Goal: Transaction & Acquisition: Purchase product/service

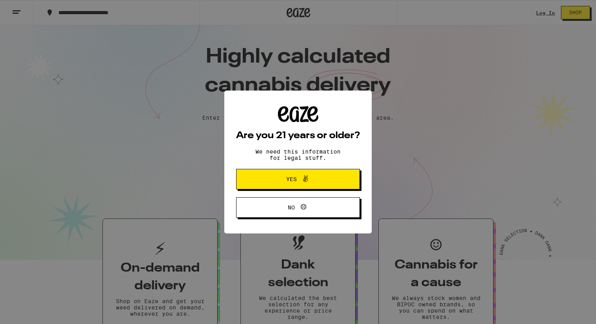
click at [311, 180] on span "Yes" at bounding box center [298, 179] width 60 height 10
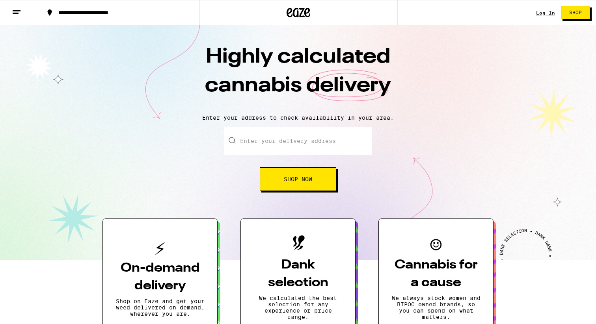
click at [549, 10] on link "Log In" at bounding box center [545, 12] width 19 height 5
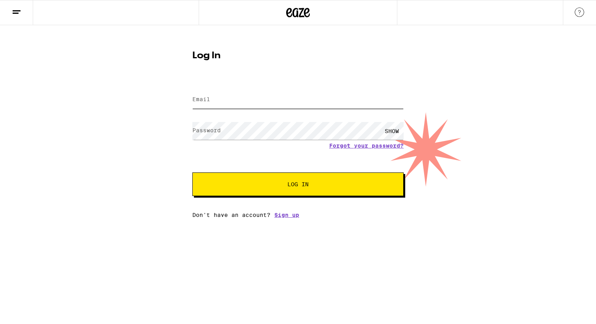
click at [279, 103] on input "Email" at bounding box center [297, 100] width 211 height 18
click at [0, 218] on com-1password-button at bounding box center [0, 218] width 0 height 0
click at [283, 106] on input "Email" at bounding box center [297, 100] width 211 height 18
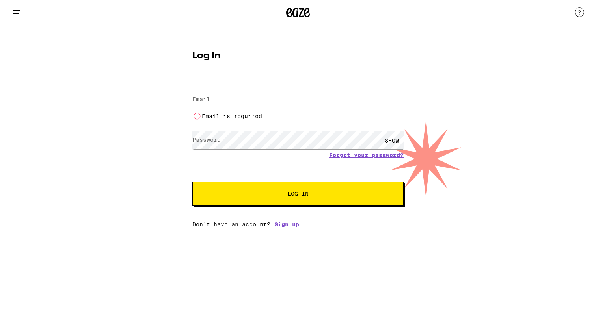
type input "ae.bordeos@gmail.com"
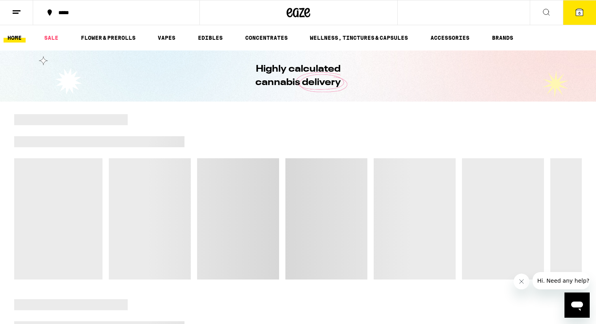
click at [82, 11] on div "*****" at bounding box center [120, 13] width 133 height 6
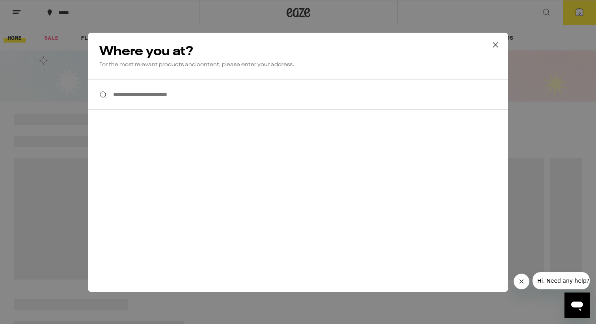
click at [258, 102] on input "**********" at bounding box center [297, 95] width 419 height 30
click at [497, 41] on icon at bounding box center [495, 45] width 12 height 12
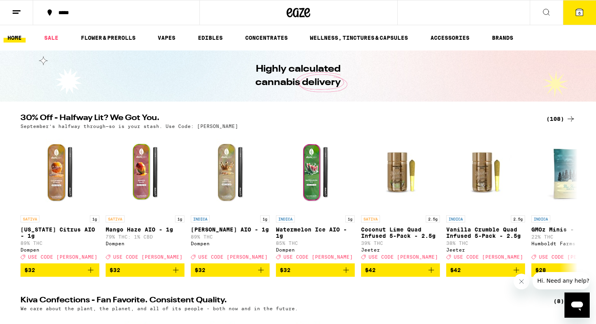
click at [15, 6] on button at bounding box center [16, 12] width 33 height 25
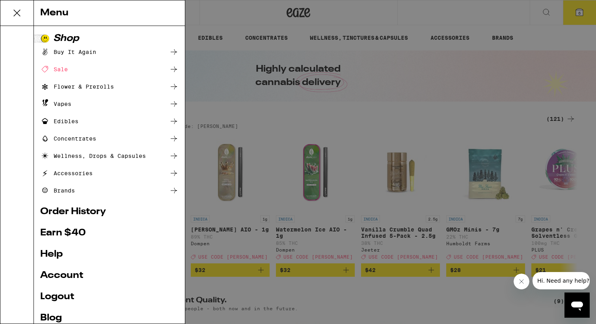
click at [73, 281] on ul "Shop Buy It Again Sale Flower & Prerolls Vapes Edibles Concentrates Wellness, D…" at bounding box center [109, 187] width 138 height 307
click at [74, 276] on link "Account" at bounding box center [109, 275] width 138 height 9
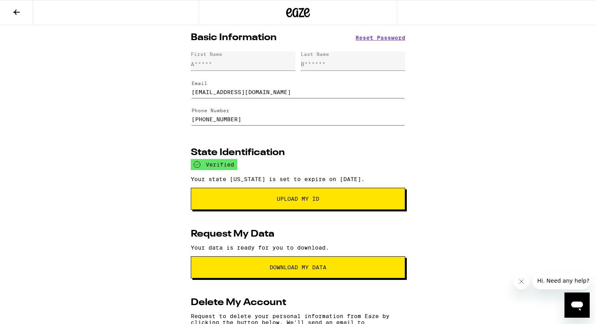
click at [21, 16] on icon at bounding box center [16, 11] width 9 height 9
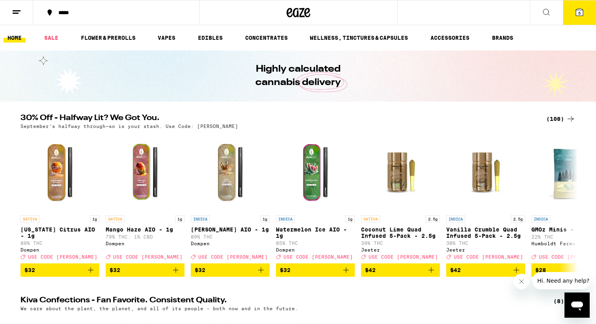
click at [22, 19] on button at bounding box center [16, 12] width 33 height 25
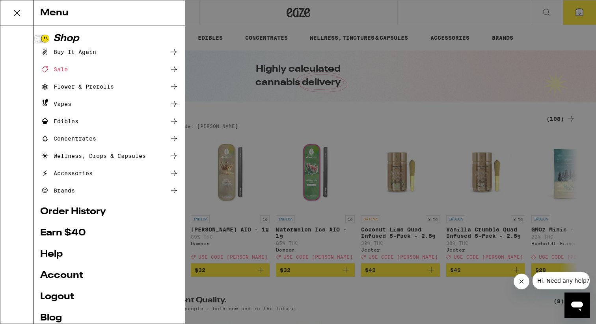
click at [198, 11] on div "Menu Shop Buy It Again Sale Flower & Prerolls Vapes Edibles Concentrates Wellne…" at bounding box center [298, 162] width 596 height 324
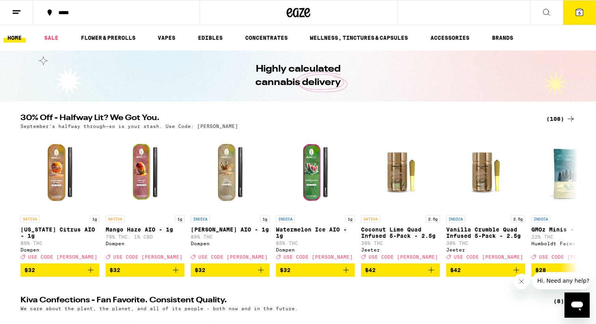
click at [86, 16] on button "*****" at bounding box center [116, 13] width 166 height 24
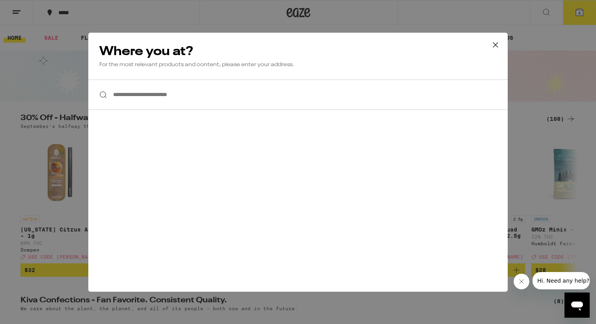
click at [160, 99] on input "**********" at bounding box center [297, 95] width 419 height 30
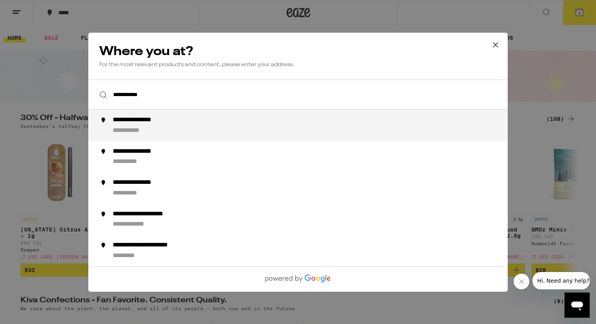
click at [158, 120] on div "**********" at bounding box center [145, 120] width 65 height 8
type input "**********"
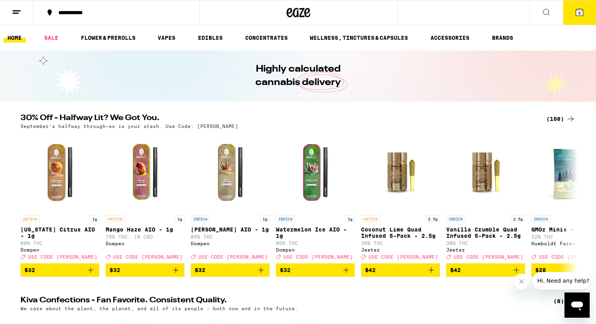
click at [562, 117] on div "(108)" at bounding box center [560, 118] width 29 height 9
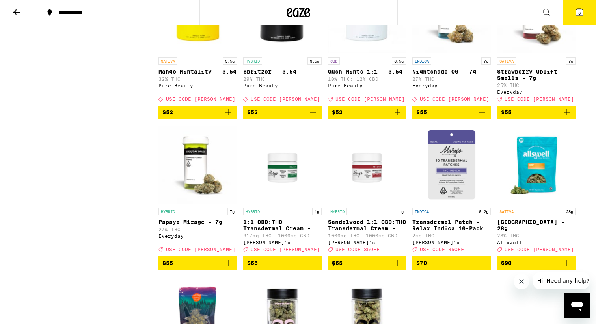
scroll to position [2999, 0]
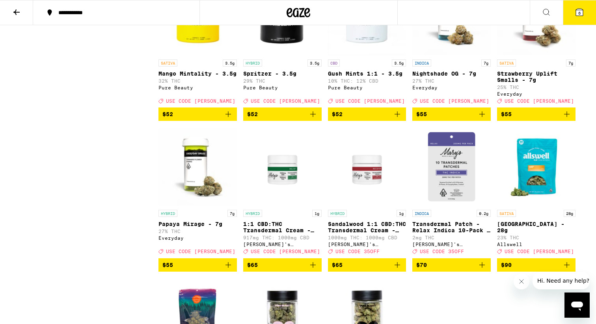
click at [574, 13] on button "6" at bounding box center [579, 12] width 33 height 24
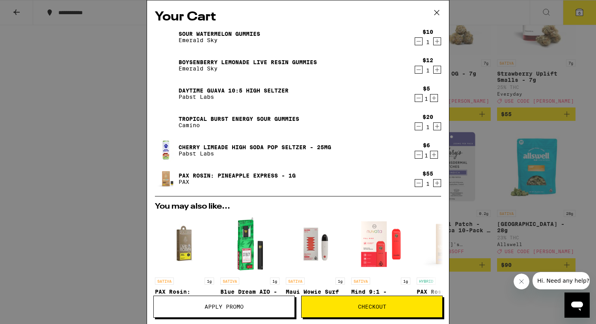
click at [418, 41] on icon "Decrement" at bounding box center [418, 41] width 7 height 9
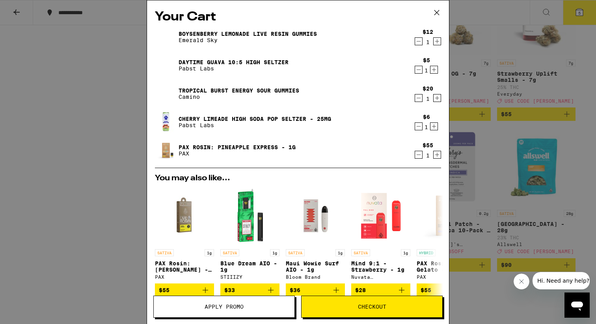
click at [418, 41] on icon "Decrement" at bounding box center [418, 41] width 7 height 9
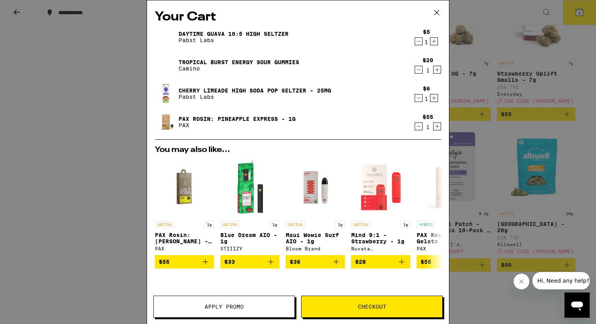
click at [418, 41] on icon "Decrement" at bounding box center [418, 41] width 7 height 9
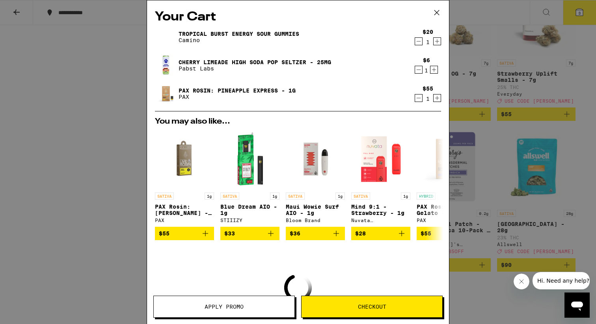
click at [418, 41] on icon "Decrement" at bounding box center [418, 41] width 7 height 9
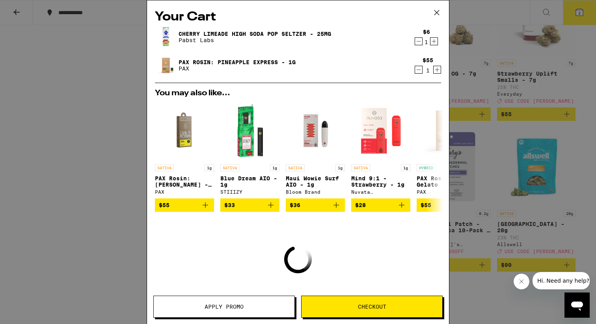
click at [418, 41] on icon "Decrement" at bounding box center [418, 41] width 7 height 9
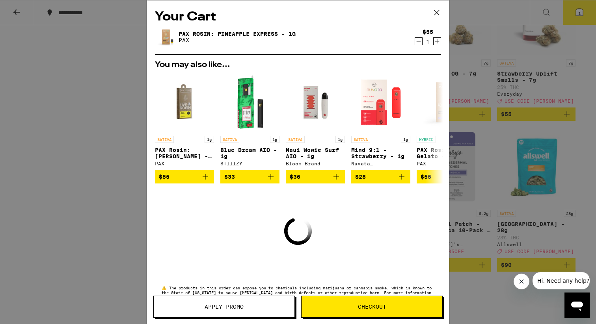
click at [418, 41] on icon "Decrement" at bounding box center [418, 41] width 7 height 9
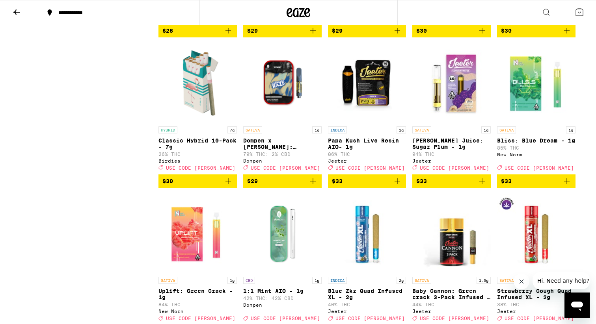
scroll to position [2148, 0]
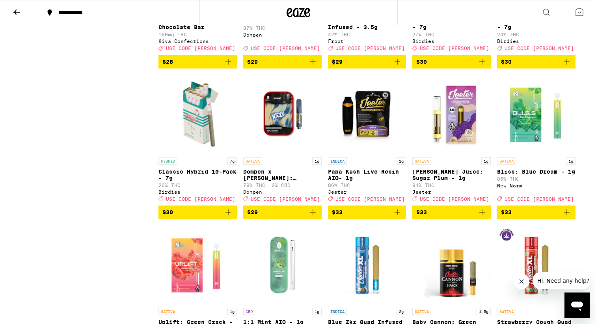
click at [186, 154] on img "Open page for Classic Hybrid 10-Pack - 7g from Birdies" at bounding box center [197, 114] width 78 height 79
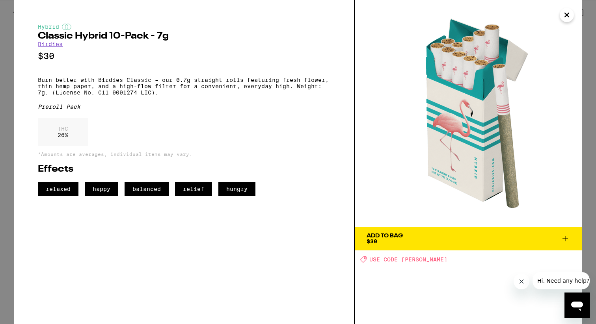
click at [565, 11] on icon "Close" at bounding box center [566, 15] width 9 height 12
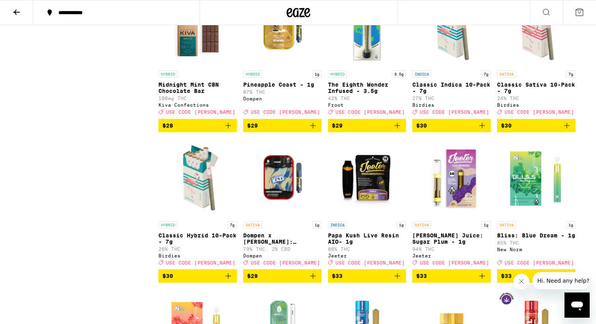
scroll to position [2084, 0]
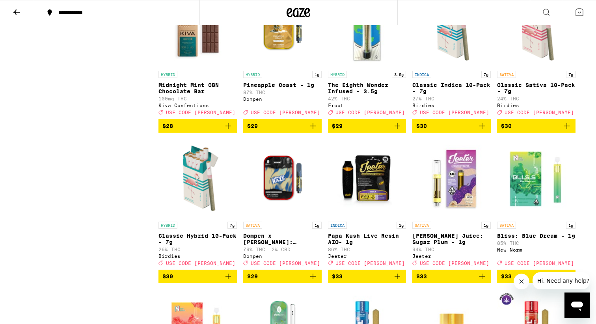
click at [521, 67] on img "Open page for Classic Sativa 10-Pack - 7g from Birdies" at bounding box center [536, 27] width 78 height 79
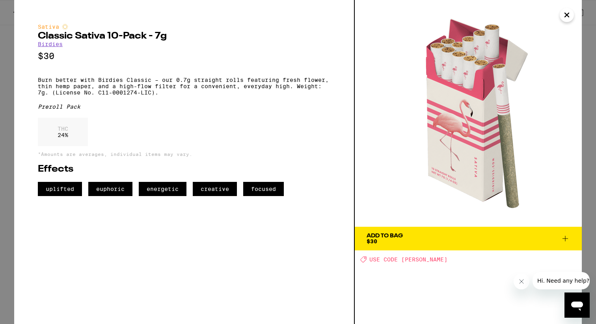
click at [568, 13] on icon "Close" at bounding box center [567, 15] width 4 height 4
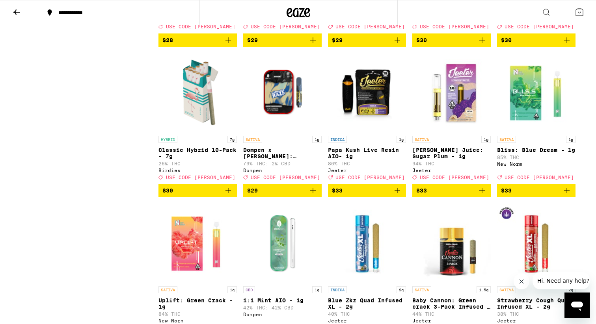
scroll to position [2178, 0]
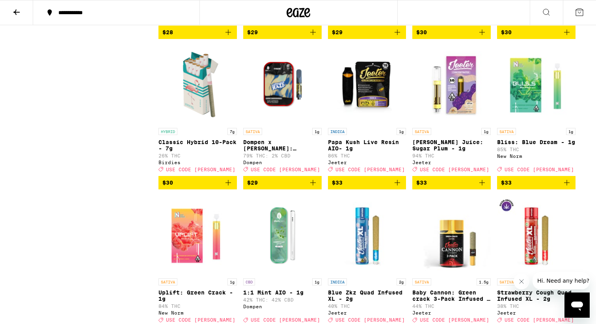
click at [199, 124] on img "Open page for Classic Hybrid 10-Pack - 7g from Birdies" at bounding box center [197, 84] width 78 height 79
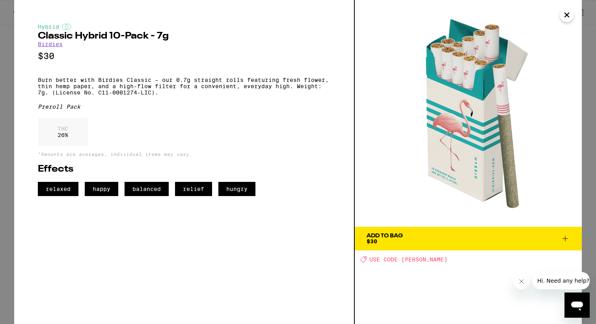
click at [563, 12] on icon "Close" at bounding box center [566, 15] width 9 height 12
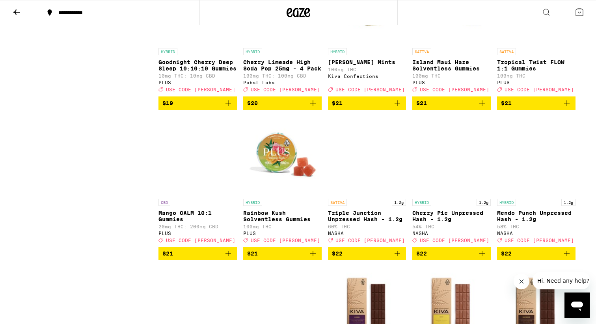
scroll to position [1510, 0]
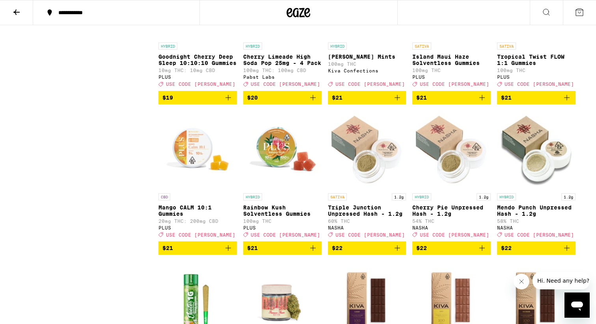
click at [281, 190] on img "Open page for Rainbow Kush Solventless Gummies from PLUS" at bounding box center [282, 150] width 78 height 79
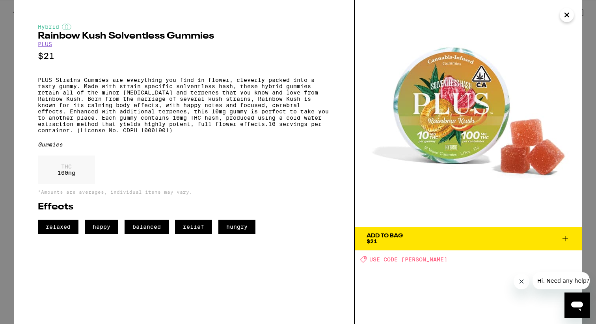
click at [557, 238] on span "Add To Bag $21" at bounding box center [467, 238] width 203 height 11
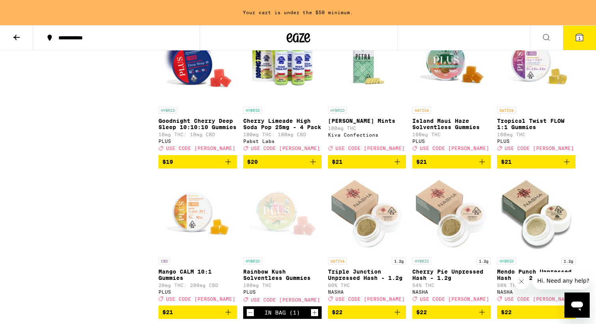
scroll to position [1461, 0]
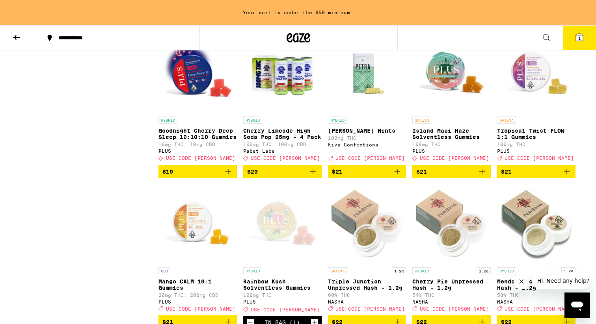
click at [480, 177] on icon "Add to bag" at bounding box center [481, 171] width 9 height 9
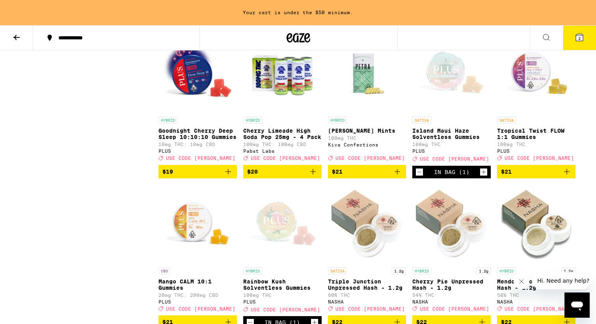
click at [362, 134] on p "[PERSON_NAME] Mints" at bounding box center [367, 131] width 78 height 6
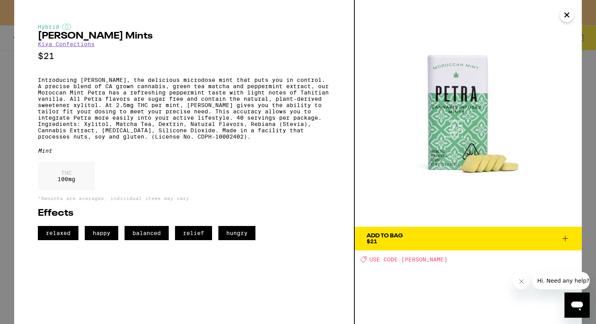
click at [439, 238] on span "Add To Bag $21" at bounding box center [467, 238] width 203 height 11
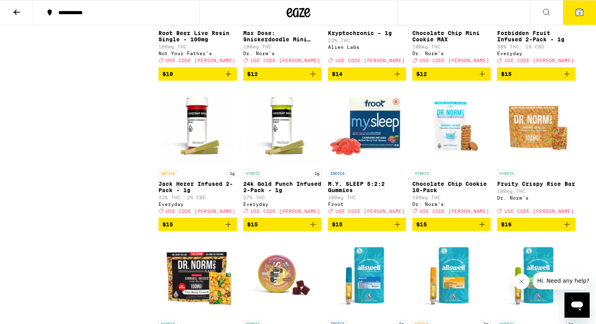
scroll to position [930, 0]
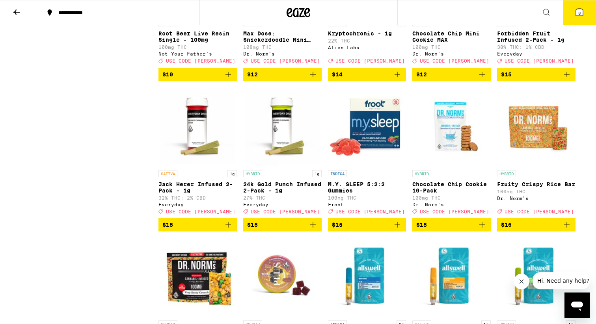
click at [547, 166] on img "Open page for Fruity Crispy Rice Bar from Dr. Norm's" at bounding box center [536, 126] width 78 height 79
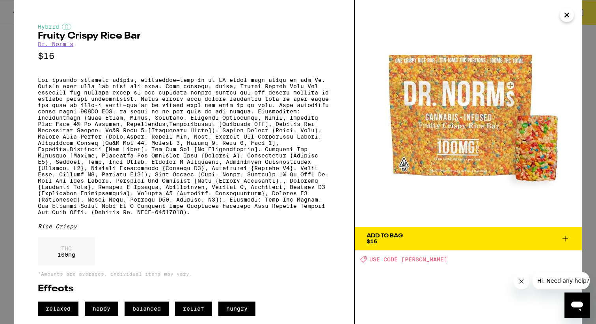
click at [566, 17] on icon "Close" at bounding box center [566, 15] width 9 height 12
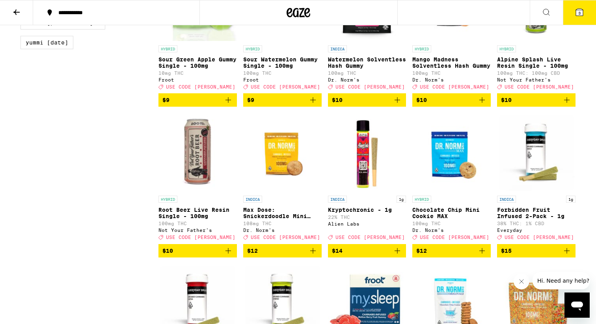
scroll to position [752, 0]
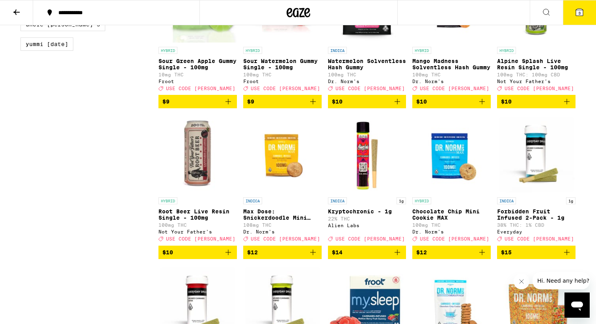
click at [190, 183] on img "Open page for Root Beer Live Resin Single - 100mg from Not Your Father's" at bounding box center [197, 154] width 78 height 79
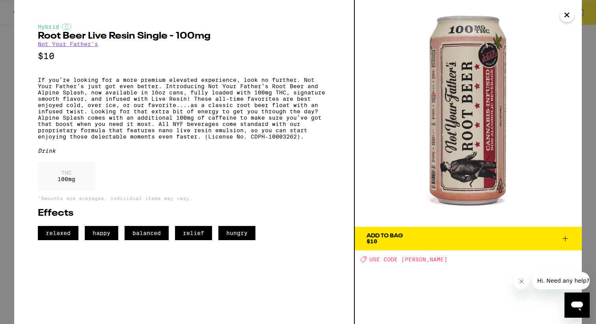
click at [564, 14] on icon "Close" at bounding box center [566, 15] width 9 height 12
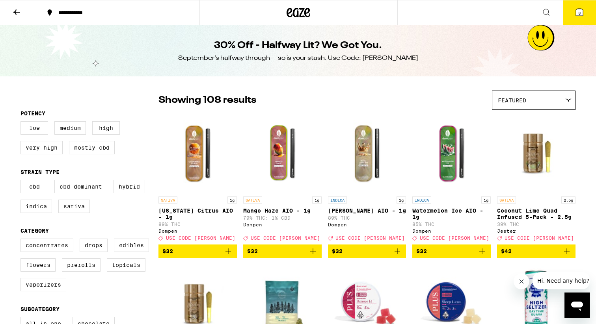
click at [585, 7] on button "3" at bounding box center [579, 12] width 33 height 24
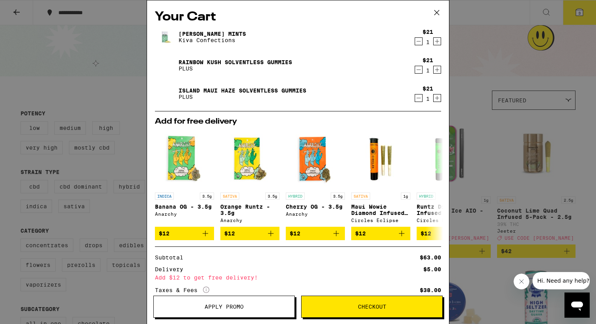
click at [230, 303] on button "Apply Promo" at bounding box center [223, 307] width 141 height 22
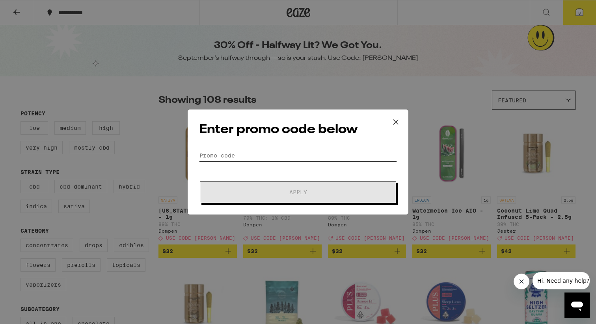
click at [278, 155] on input "Promo Code" at bounding box center [298, 156] width 198 height 12
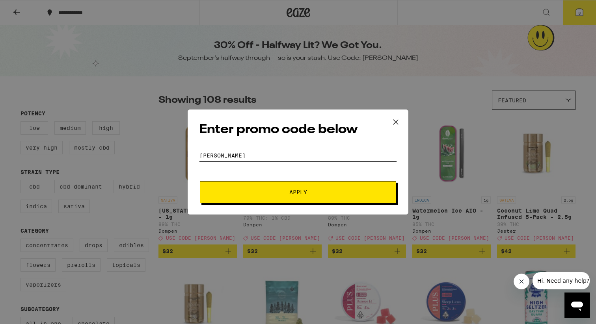
type input "LITTY"
click at [305, 190] on span "Apply" at bounding box center [298, 193] width 18 height 6
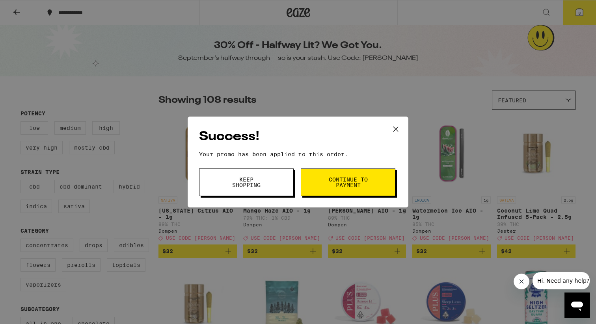
click at [255, 190] on button "Keep Shopping" at bounding box center [246, 183] width 95 height 28
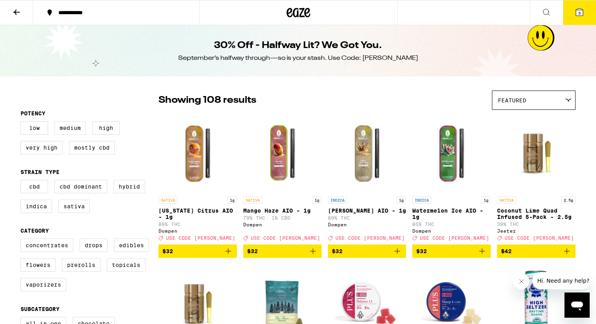
click at [577, 16] on icon at bounding box center [579, 11] width 9 height 9
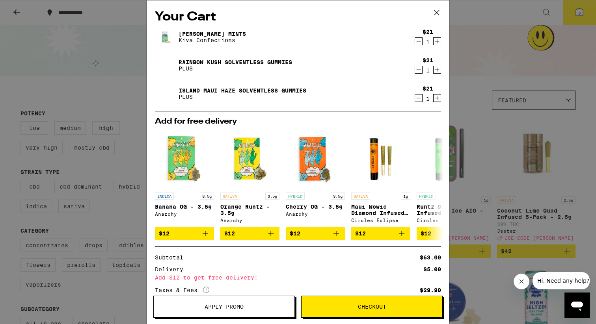
click at [439, 12] on icon at bounding box center [437, 13] width 12 height 12
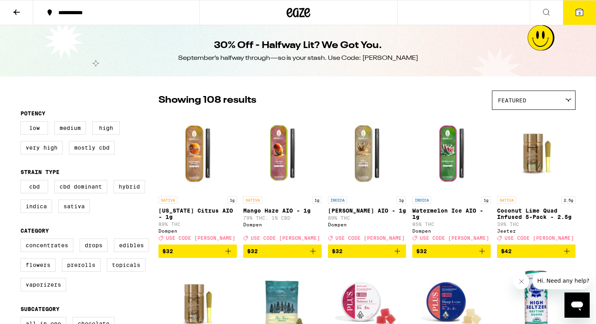
click at [17, 15] on icon at bounding box center [16, 11] width 9 height 9
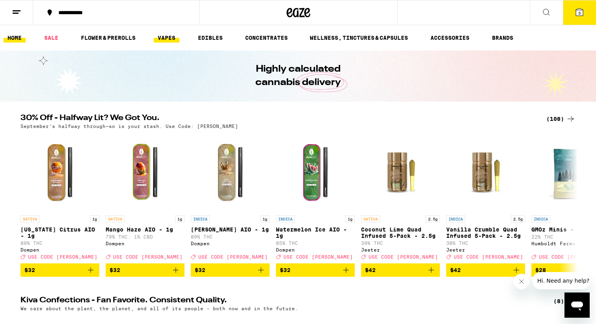
click at [169, 37] on link "VAPES" at bounding box center [167, 37] width 26 height 9
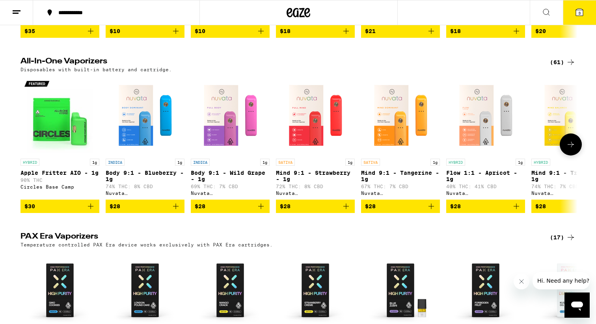
scroll to position [366, 0]
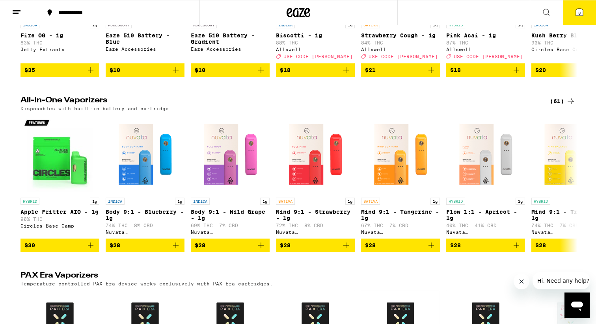
click at [555, 111] on div "Disposables with built-in battery and cartridge." at bounding box center [297, 108] width 555 height 5
click at [557, 106] on div "(61)" at bounding box center [563, 101] width 26 height 9
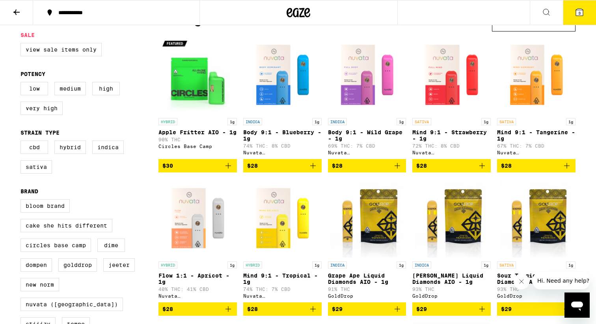
scroll to position [78, 0]
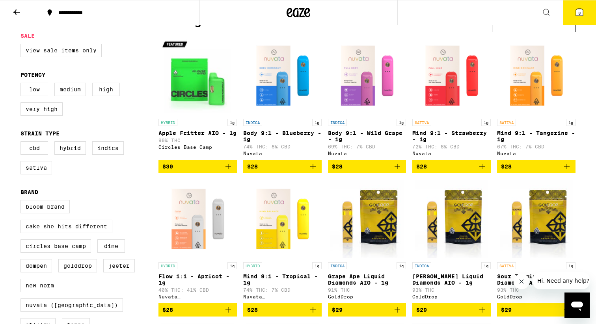
click at [203, 236] on img "Open page for Flow 1:1 - Apricot - 1g from Nuvata (CA)" at bounding box center [197, 219] width 78 height 79
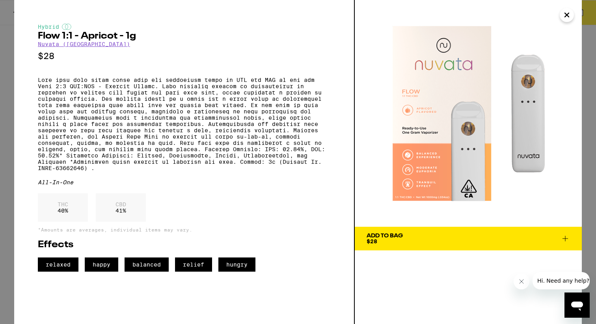
click at [565, 13] on icon "Close" at bounding box center [567, 15] width 4 height 4
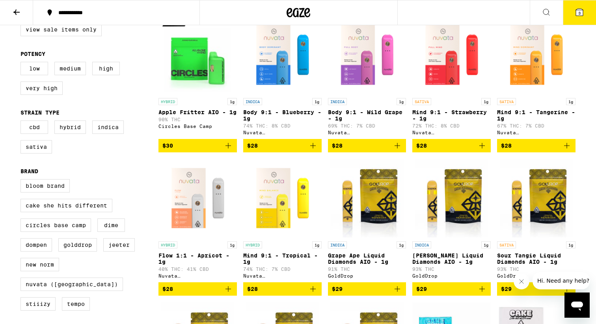
scroll to position [104, 0]
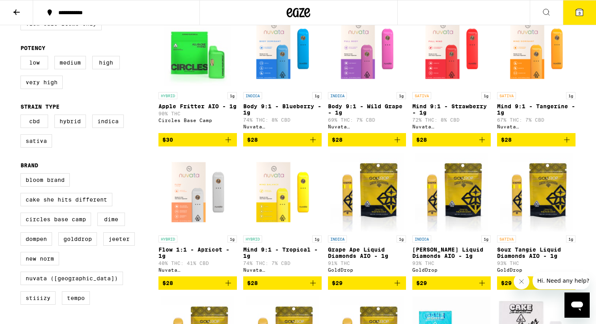
click at [482, 143] on icon "Add to bag" at bounding box center [482, 140] width 6 height 6
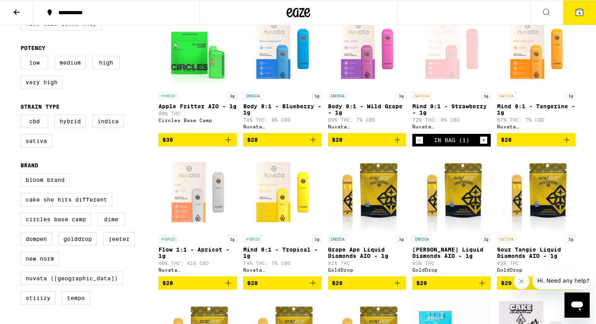
click at [231, 286] on icon "Add to bag" at bounding box center [228, 284] width 6 height 6
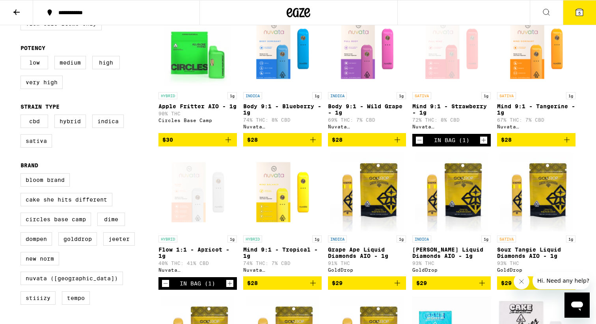
scroll to position [0, 0]
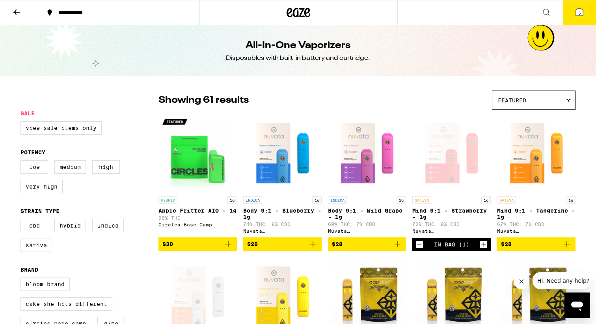
click at [578, 11] on span "5" at bounding box center [579, 13] width 2 height 5
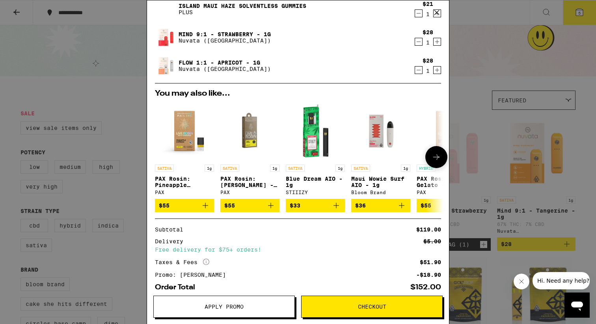
scroll to position [80, 0]
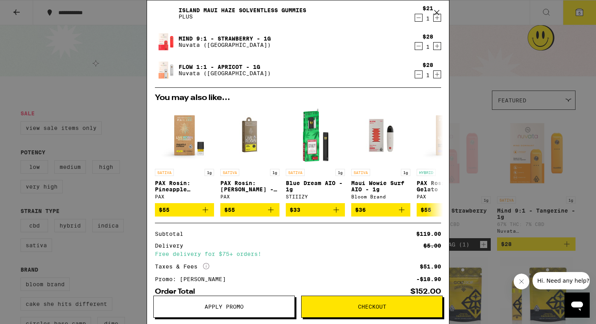
click at [417, 73] on icon "Decrement" at bounding box center [418, 74] width 7 height 9
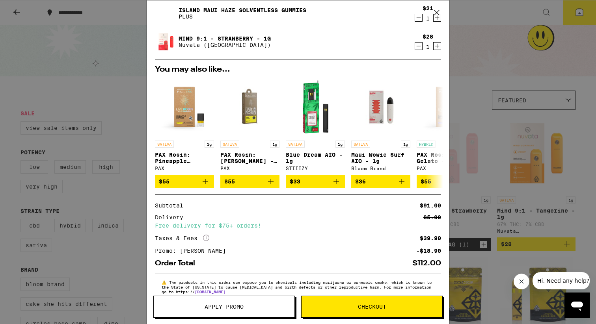
click at [437, 11] on icon at bounding box center [437, 13] width 12 height 12
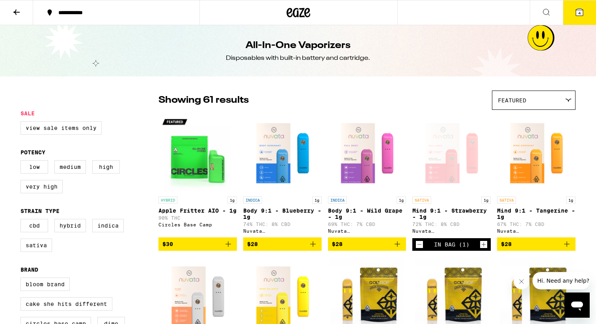
click at [454, 162] on div "Open page for Mind 9:1 - Strawberry - 1g from Nuvata (CA)" at bounding box center [451, 153] width 78 height 79
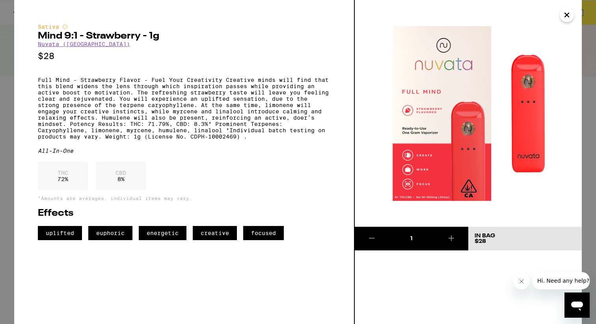
click at [568, 18] on icon "Close" at bounding box center [566, 15] width 9 height 12
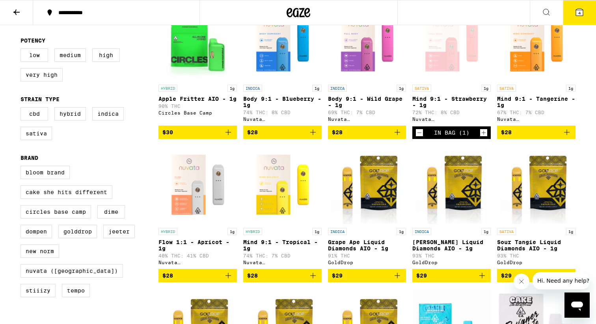
scroll to position [134, 0]
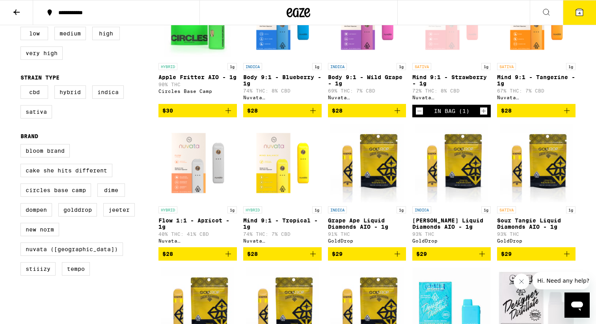
click at [192, 208] on link "HYBRID 1g Flow 1:1 - Apricot - 1g 40% THC: 41% CBD Nuvata (CA)" at bounding box center [197, 186] width 78 height 124
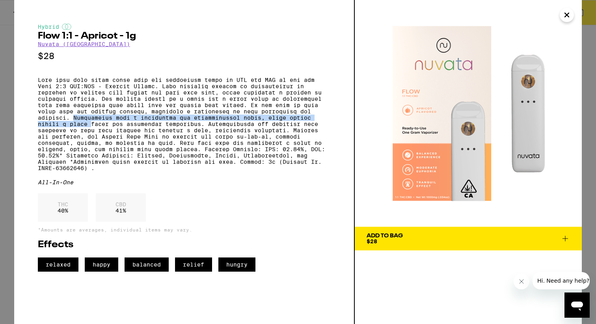
drag, startPoint x: 74, startPoint y: 127, endPoint x: 91, endPoint y: 138, distance: 20.7
click at [91, 138] on p at bounding box center [184, 124] width 292 height 95
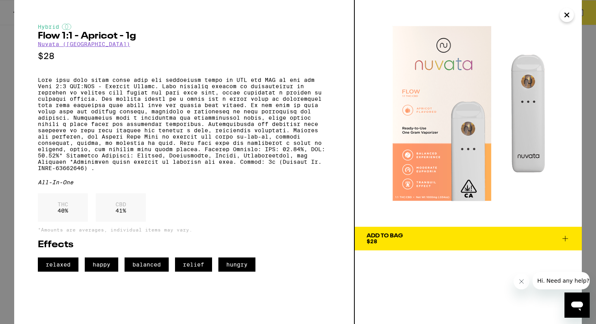
click at [565, 13] on icon "Close" at bounding box center [566, 15] width 9 height 12
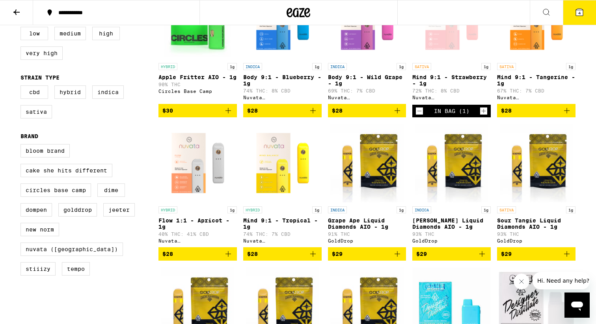
click at [532, 53] on img "Open page for Mind 9:1 - Tangerine - 1g from Nuvata (CA)" at bounding box center [536, 19] width 78 height 79
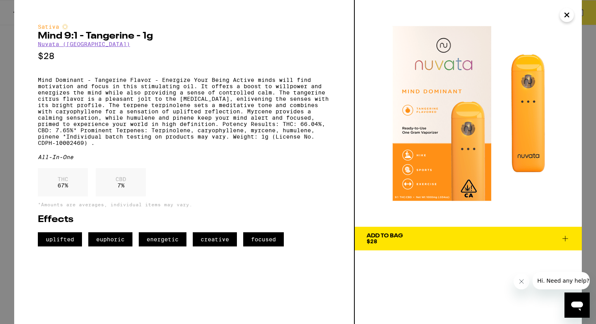
click at [568, 18] on icon "Close" at bounding box center [566, 15] width 9 height 12
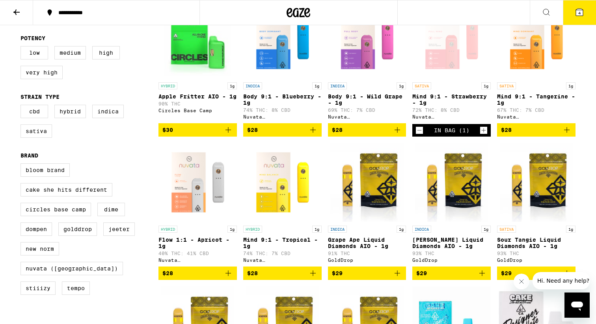
click at [530, 62] on img "Open page for Mind 9:1 - Tangerine - 1g from Nuvata (CA)" at bounding box center [536, 39] width 78 height 79
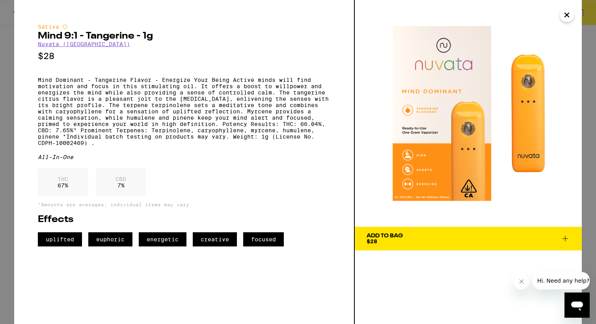
click at [571, 16] on icon "Close" at bounding box center [566, 15] width 9 height 12
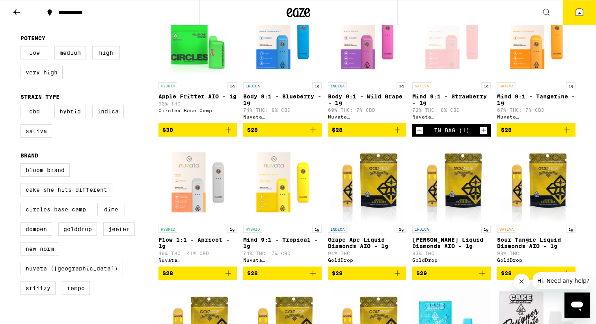
click at [528, 59] on img "Open page for Mind 9:1 - Tangerine - 1g from Nuvata (CA)" at bounding box center [536, 39] width 78 height 79
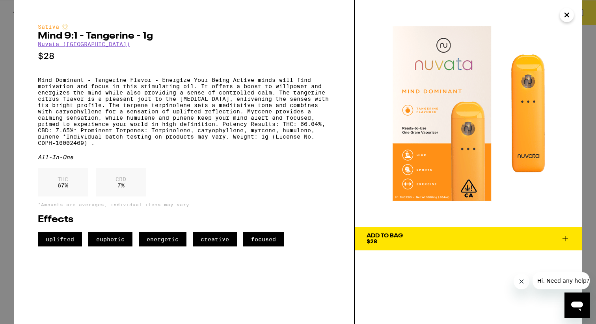
click at [565, 19] on icon "Close" at bounding box center [566, 15] width 9 height 12
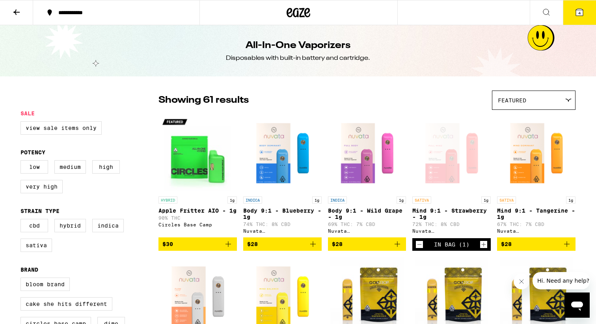
click at [573, 21] on button "4" at bounding box center [579, 12] width 33 height 24
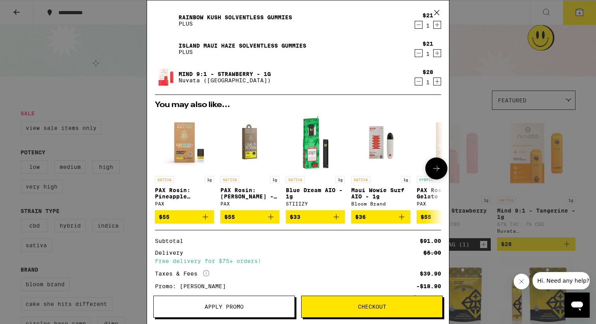
scroll to position [100, 0]
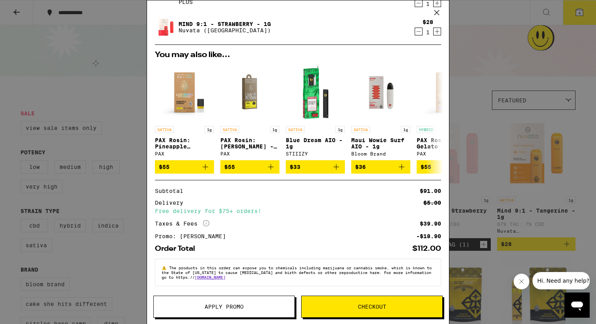
click at [381, 305] on span "Checkout" at bounding box center [372, 307] width 28 height 6
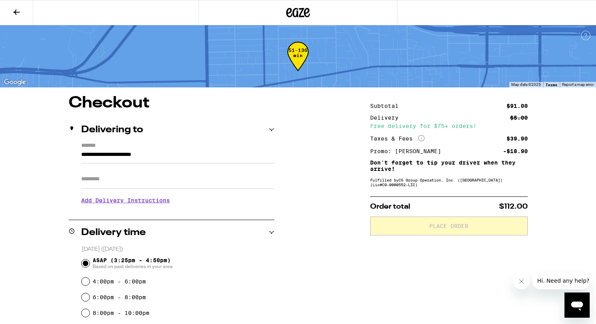
click at [125, 181] on input "Apt/Suite" at bounding box center [177, 179] width 193 height 19
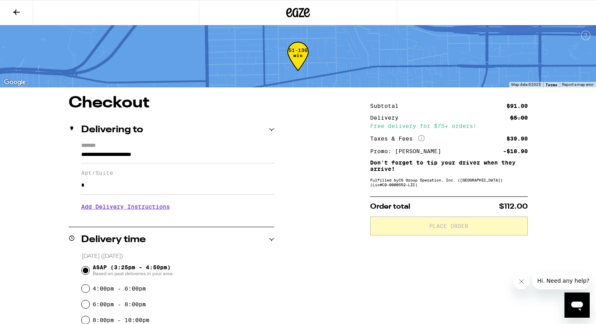
type input "*"
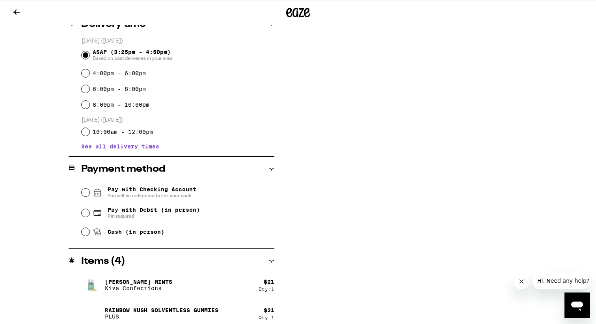
scroll to position [216, 0]
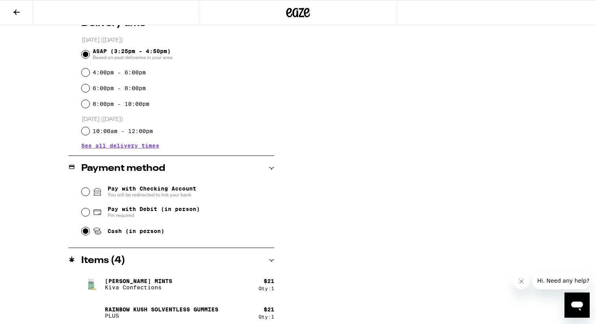
click at [87, 235] on input "Cash (in person)" at bounding box center [86, 231] width 8 height 8
radio input "true"
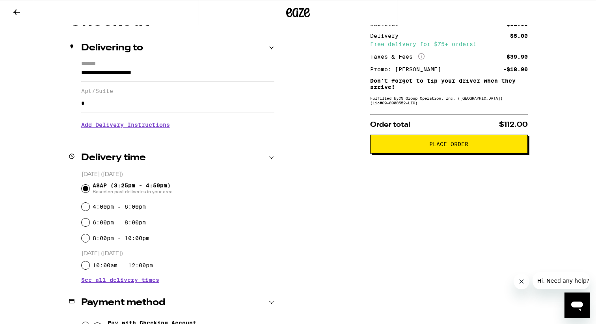
scroll to position [82, 0]
click at [458, 147] on span "Place Order" at bounding box center [448, 145] width 39 height 6
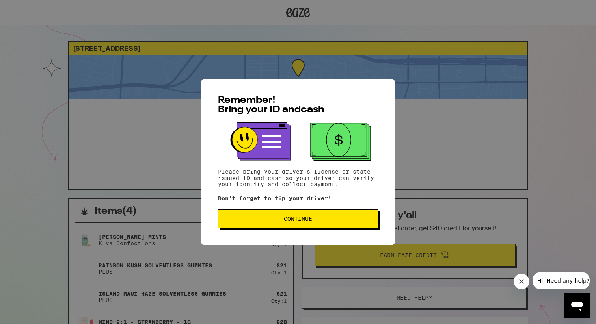
click at [285, 218] on span "Continue" at bounding box center [298, 219] width 28 height 6
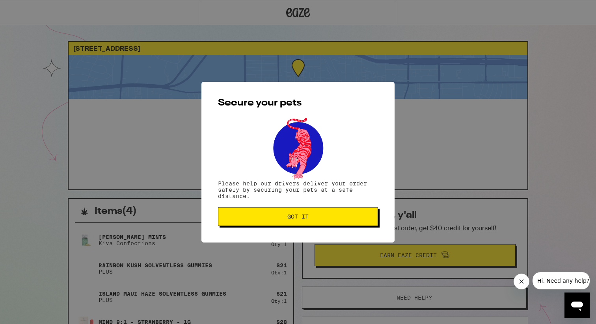
click at [285, 218] on span "Got it" at bounding box center [298, 217] width 147 height 6
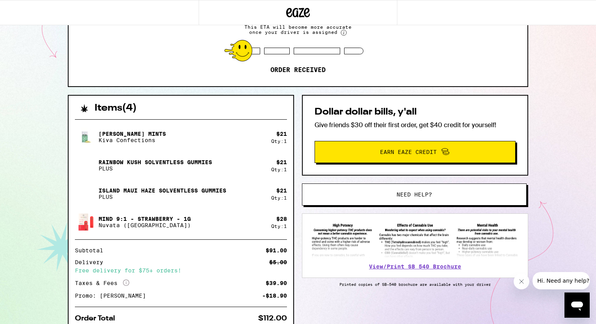
scroll to position [111, 0]
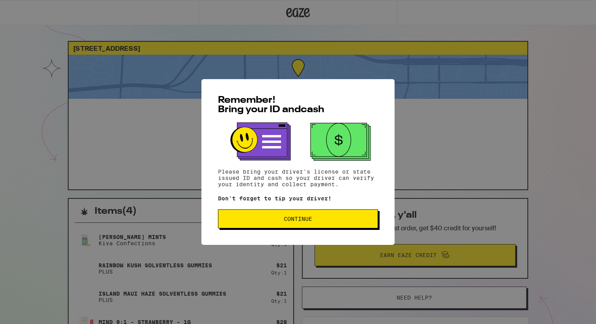
click at [326, 208] on div "Remember! Bring your ID and cash Please bring your driver's license or state is…" at bounding box center [297, 162] width 193 height 166
click at [306, 226] on button "Continue" at bounding box center [298, 219] width 160 height 19
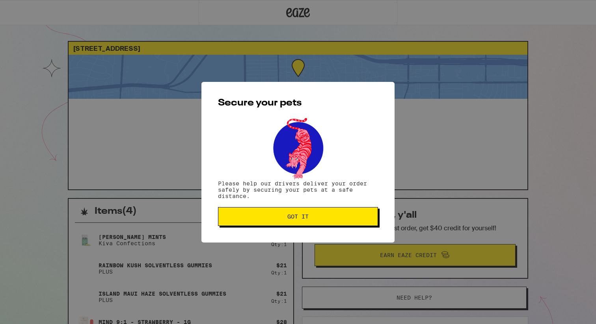
click at [306, 226] on button "Got it" at bounding box center [298, 216] width 160 height 19
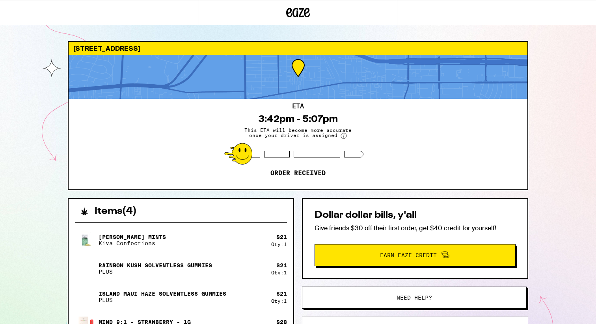
click at [578, 215] on div "409 Genoa St Arcadia 91006 ETA 3:42pm - 5:07pm This ETA will become more accura…" at bounding box center [298, 228] width 596 height 456
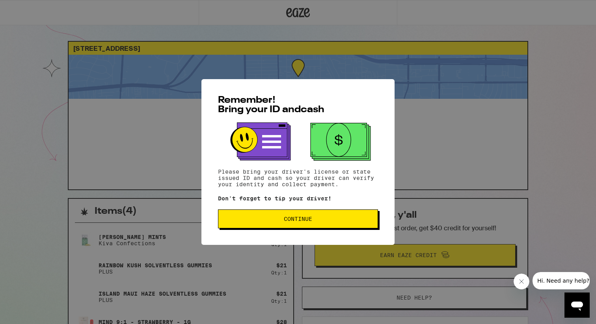
click at [287, 216] on button "Continue" at bounding box center [298, 219] width 160 height 19
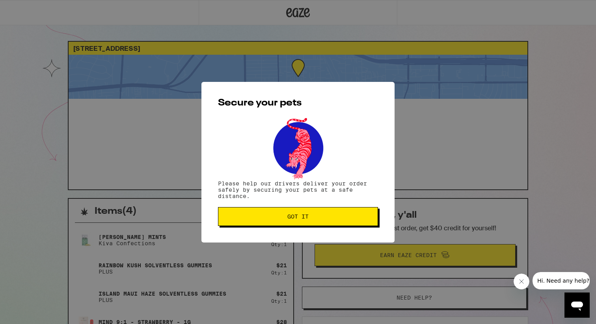
click at [287, 216] on span "Got it" at bounding box center [298, 217] width 147 height 6
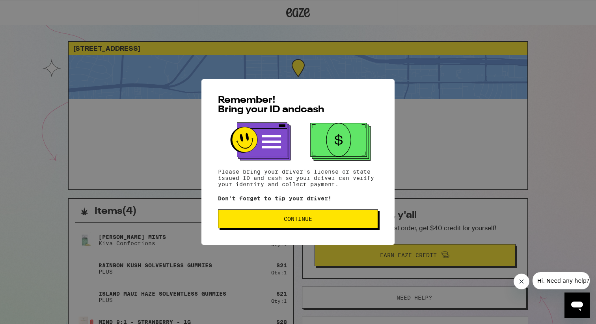
click at [287, 227] on button "Continue" at bounding box center [298, 219] width 160 height 19
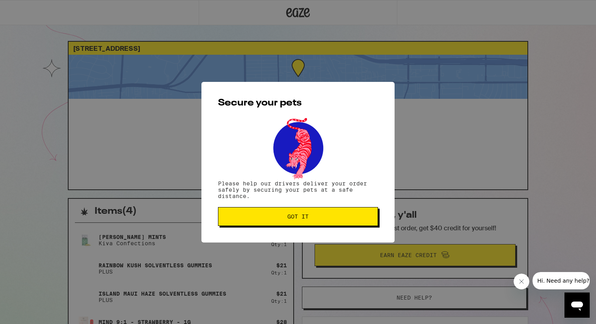
click at [291, 225] on button "Got it" at bounding box center [298, 216] width 160 height 19
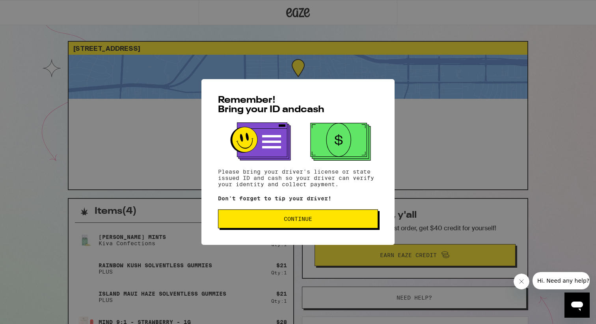
click at [346, 218] on span "Continue" at bounding box center [298, 219] width 147 height 6
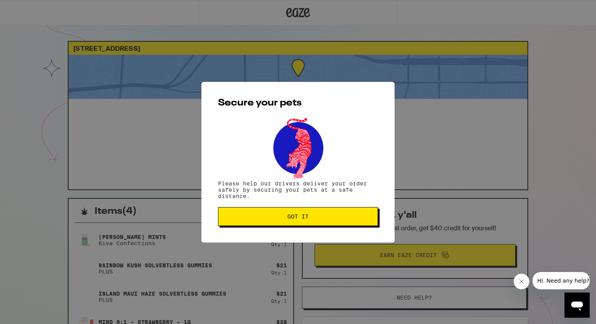
click at [346, 218] on span "Got it" at bounding box center [298, 217] width 147 height 6
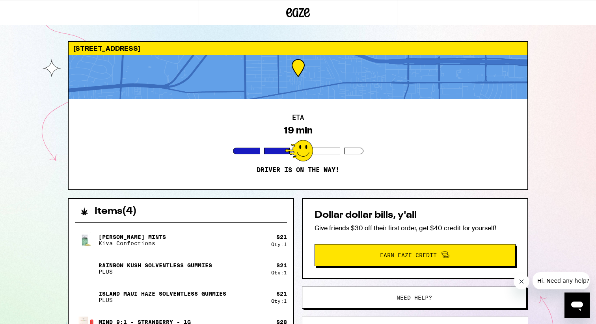
click at [33, 149] on div "409 Genoa St Arcadia 91006 ETA 19 min Driver is on the way! Items ( 4 ) Petra M…" at bounding box center [298, 228] width 596 height 456
click at [526, 279] on button "Close message from company" at bounding box center [521, 282] width 16 height 16
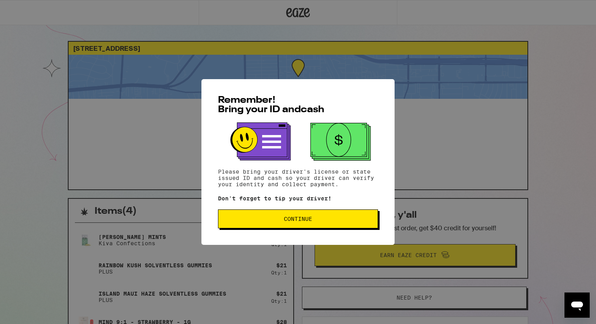
click at [288, 221] on span "Continue" at bounding box center [298, 219] width 28 height 6
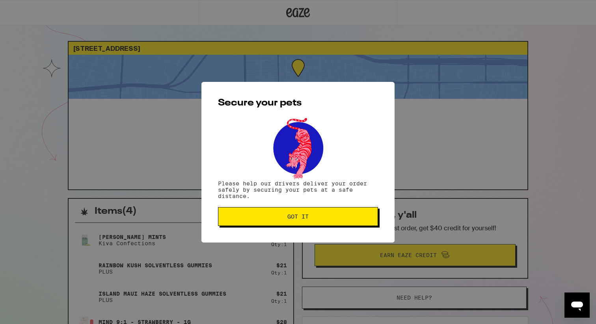
click at [316, 217] on span "Got it" at bounding box center [298, 217] width 147 height 6
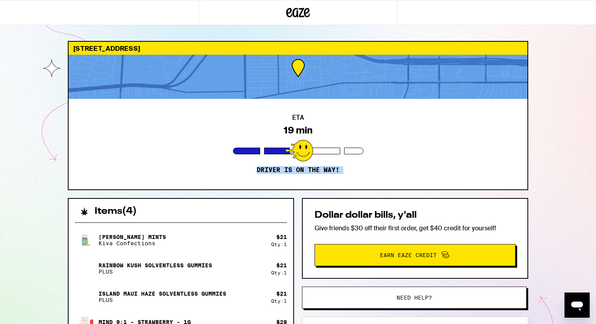
drag, startPoint x: 42, startPoint y: 212, endPoint x: 45, endPoint y: 173, distance: 39.1
click at [45, 173] on div "[STREET_ADDRESS] ETA 19 min Driver is on the way! Items ( 4 ) [PERSON_NAME] Min…" at bounding box center [298, 228] width 596 height 456
click at [99, 197] on div "[STREET_ADDRESS] ETA 19 min Driver is on the way! Items ( 4 ) [PERSON_NAME] Min…" at bounding box center [297, 248] width 473 height 415
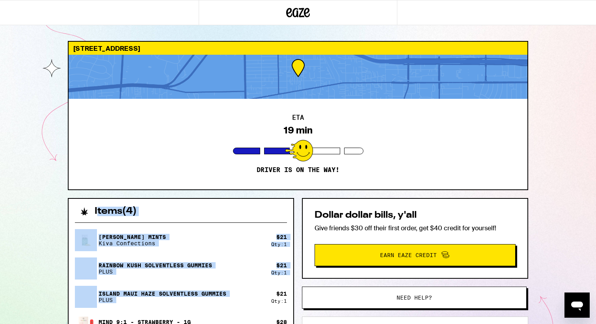
drag, startPoint x: 99, startPoint y: 197, endPoint x: 115, endPoint y: 299, distance: 102.6
click at [115, 299] on div "[STREET_ADDRESS] ETA 19 min Driver is on the way! Items ( 4 ) [PERSON_NAME] Min…" at bounding box center [297, 248] width 473 height 415
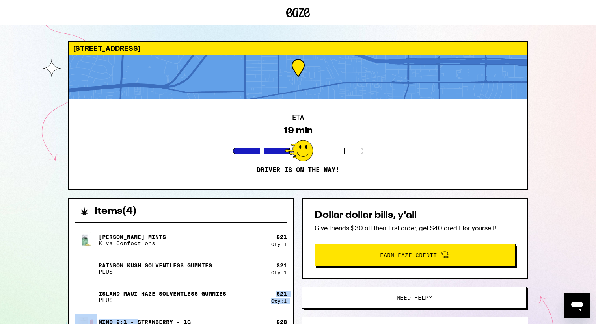
drag, startPoint x: 115, startPoint y: 299, endPoint x: 134, endPoint y: 324, distance: 31.1
click at [134, 324] on div "Petra Moroccan Mints Kiva Confections $ 21 Qty: 1 Rainbow Kush Solventless Gumm…" at bounding box center [181, 282] width 212 height 107
click at [554, 179] on div "409 Genoa St Arcadia 91006 ETA 19 min Driver is on the way! Items ( 4 ) Petra M…" at bounding box center [298, 228] width 596 height 456
click at [35, 75] on div "409 Genoa St Arcadia 91006 ETA 19 min Driver is on the way! Items ( 4 ) Petra M…" at bounding box center [298, 228] width 596 height 456
click at [34, 75] on div "409 Genoa St Arcadia 91006 ETA 19 min Driver is on the way! Items ( 4 ) Petra M…" at bounding box center [298, 228] width 596 height 456
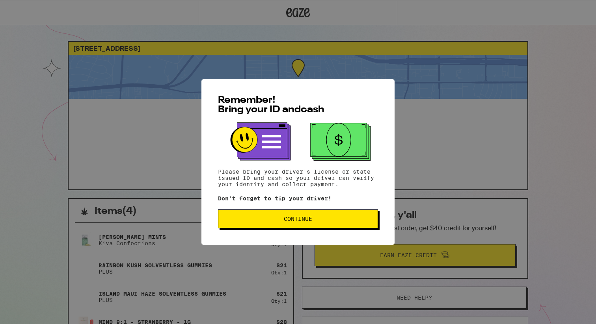
click at [346, 229] on button "Continue" at bounding box center [298, 219] width 160 height 19
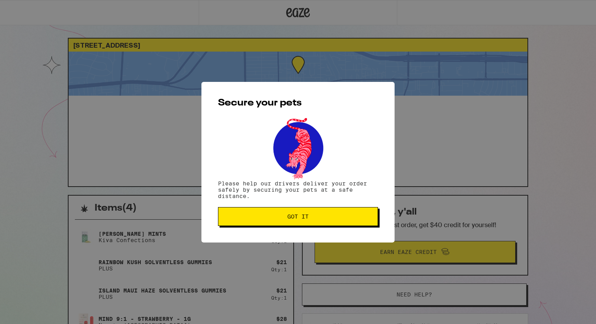
scroll to position [5, 0]
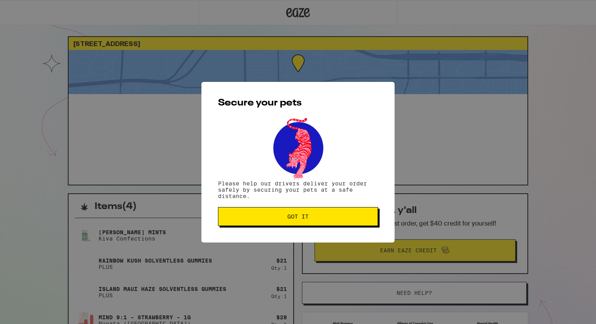
click at [346, 230] on div "Secure your pets Please help our drivers deliver your order safely by securing …" at bounding box center [297, 162] width 193 height 161
click at [346, 227] on div "Secure your pets Please help our drivers deliver your order safely by securing …" at bounding box center [297, 162] width 193 height 161
click at [338, 219] on span "Got it" at bounding box center [298, 217] width 147 height 6
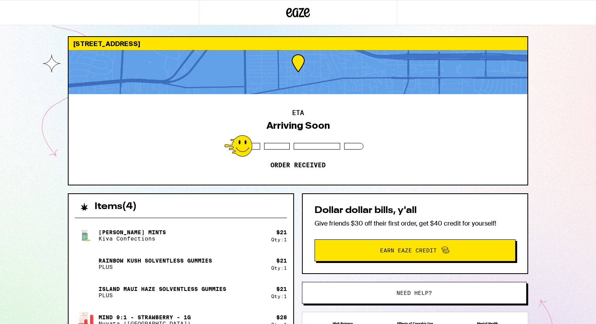
scroll to position [32, 0]
click at [580, 113] on div "409 Genoa St Arcadia 91006 ETA Arriving Soon Order received Items ( 4 ) Petra M…" at bounding box center [298, 227] width 596 height 464
click at [302, 7] on icon at bounding box center [298, 13] width 24 height 14
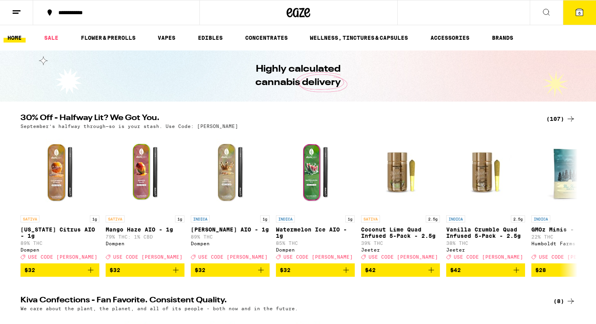
click at [16, 11] on icon at bounding box center [16, 11] width 9 height 9
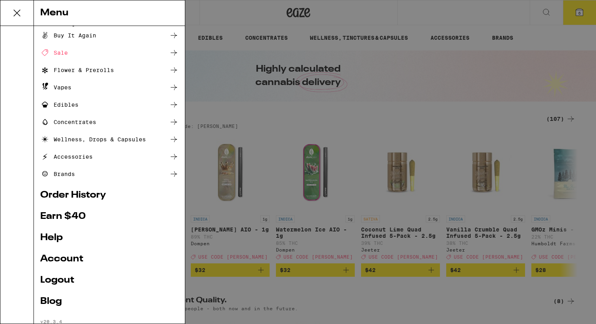
scroll to position [38, 0]
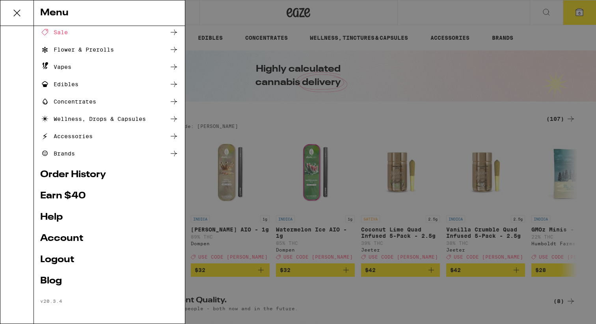
click at [76, 177] on link "Order History" at bounding box center [109, 174] width 138 height 9
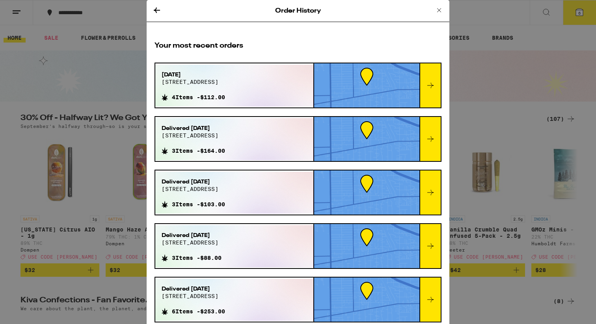
click at [225, 82] on span "409 genoa st" at bounding box center [193, 82] width 63 height 6
click at [424, 93] on div at bounding box center [429, 85] width 21 height 44
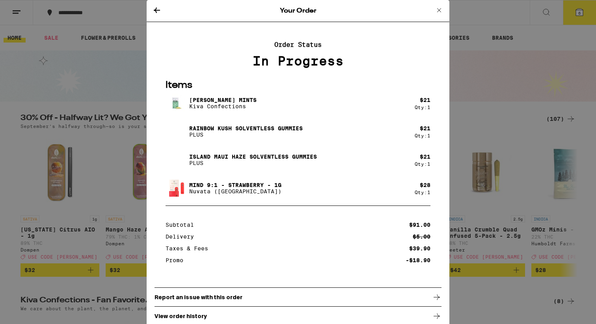
click at [439, 10] on icon at bounding box center [438, 10] width 9 height 9
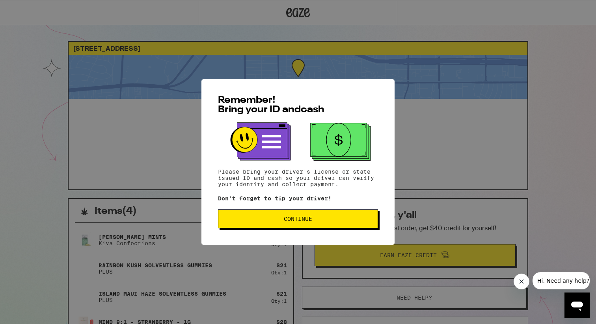
click at [307, 212] on button "Continue" at bounding box center [298, 219] width 160 height 19
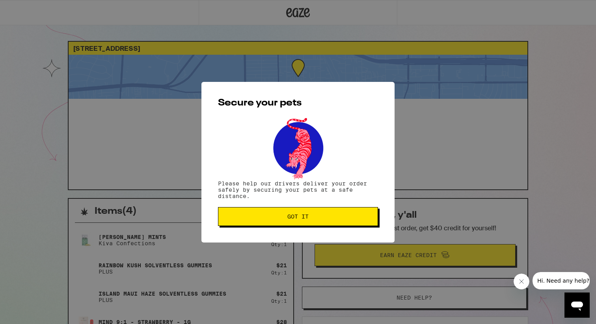
click at [303, 214] on span "Got it" at bounding box center [297, 217] width 21 height 6
